Goal: Information Seeking & Learning: Find specific fact

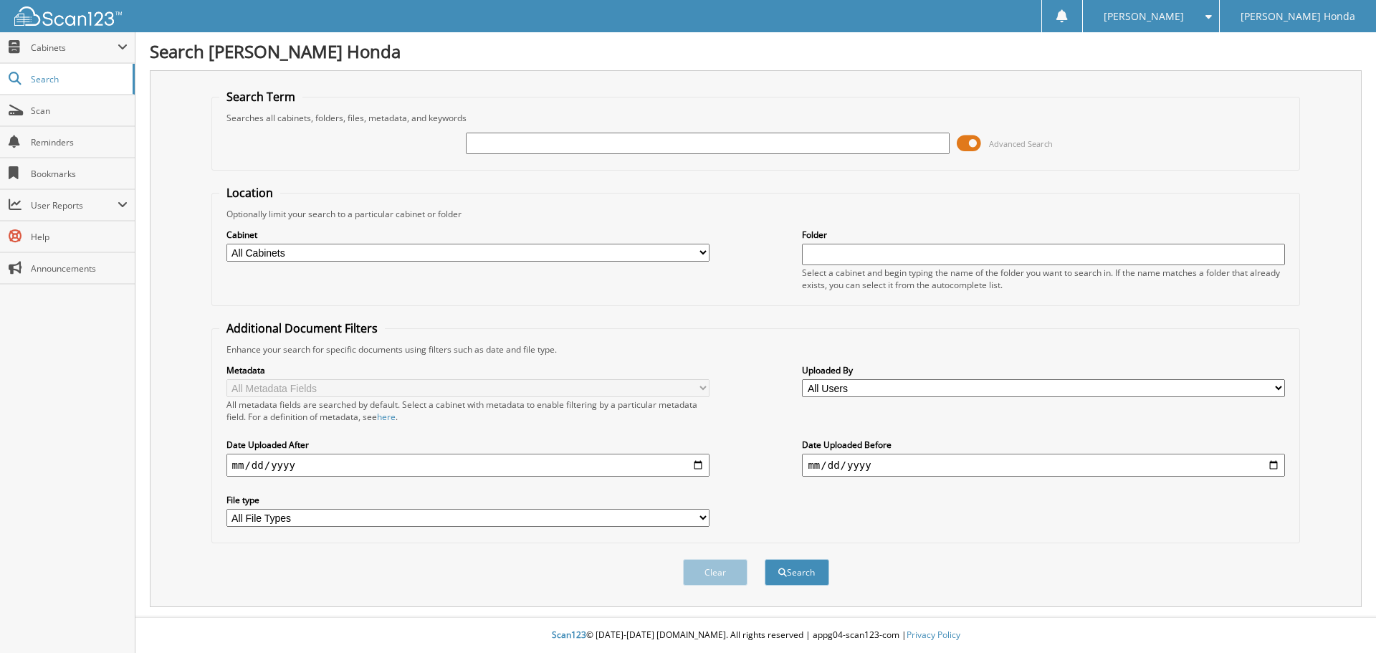
click at [539, 144] on input "text" at bounding box center [707, 143] width 483 height 21
type input "540844"
click at [764, 559] on button "Search" at bounding box center [796, 572] width 64 height 27
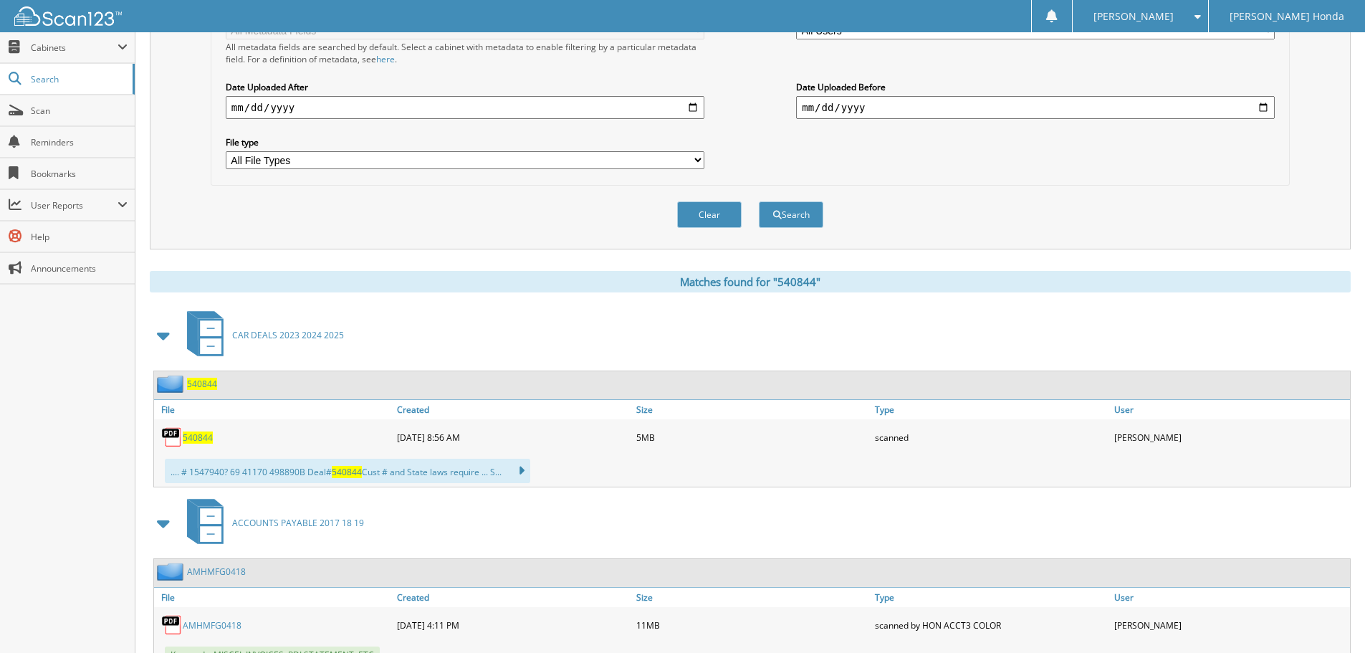
scroll to position [358, 0]
drag, startPoint x: 200, startPoint y: 438, endPoint x: 214, endPoint y: 434, distance: 15.0
click at [201, 438] on span "540844" at bounding box center [198, 437] width 30 height 12
